Goal: Browse casually

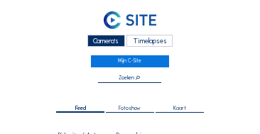
scroll to position [245, 0]
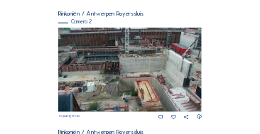
scroll to position [128, 0]
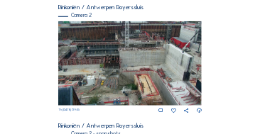
click at [152, 34] on img at bounding box center [129, 63] width 143 height 84
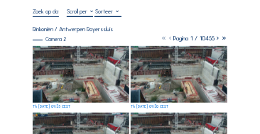
scroll to position [71, 0]
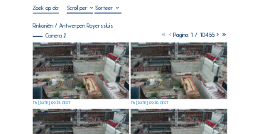
click at [81, 62] on img at bounding box center [81, 71] width 96 height 57
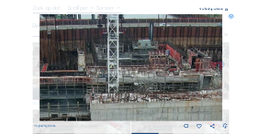
click at [152, 72] on img at bounding box center [131, 67] width 183 height 107
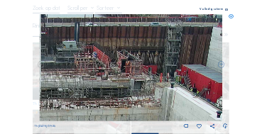
drag, startPoint x: 150, startPoint y: 79, endPoint x: 77, endPoint y: 84, distance: 73.9
click at [77, 84] on img at bounding box center [131, 67] width 183 height 107
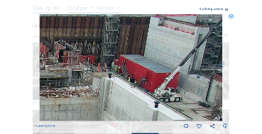
drag, startPoint x: 158, startPoint y: 93, endPoint x: 60, endPoint y: 83, distance: 99.1
click at [60, 83] on img at bounding box center [131, 67] width 183 height 107
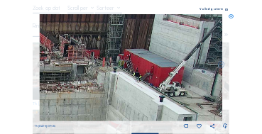
drag, startPoint x: 57, startPoint y: 83, endPoint x: 143, endPoint y: 45, distance: 93.0
click at [143, 45] on img at bounding box center [131, 67] width 183 height 107
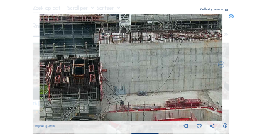
drag, startPoint x: 101, startPoint y: 65, endPoint x: 164, endPoint y: 47, distance: 64.9
click at [168, 45] on img at bounding box center [131, 67] width 183 height 107
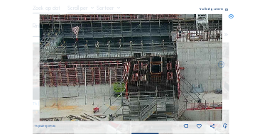
drag, startPoint x: 132, startPoint y: 57, endPoint x: 184, endPoint y: 56, distance: 51.8
click at [184, 56] on img at bounding box center [131, 67] width 183 height 107
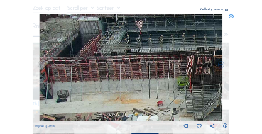
drag, startPoint x: 113, startPoint y: 60, endPoint x: 195, endPoint y: 53, distance: 82.5
click at [195, 53] on img at bounding box center [131, 67] width 183 height 107
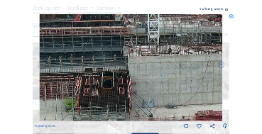
drag, startPoint x: 187, startPoint y: 55, endPoint x: 81, endPoint y: 74, distance: 107.4
click at [81, 74] on img at bounding box center [131, 67] width 183 height 107
click at [232, 16] on icon at bounding box center [231, 16] width 5 height 5
